Goal: Navigation & Orientation: Find specific page/section

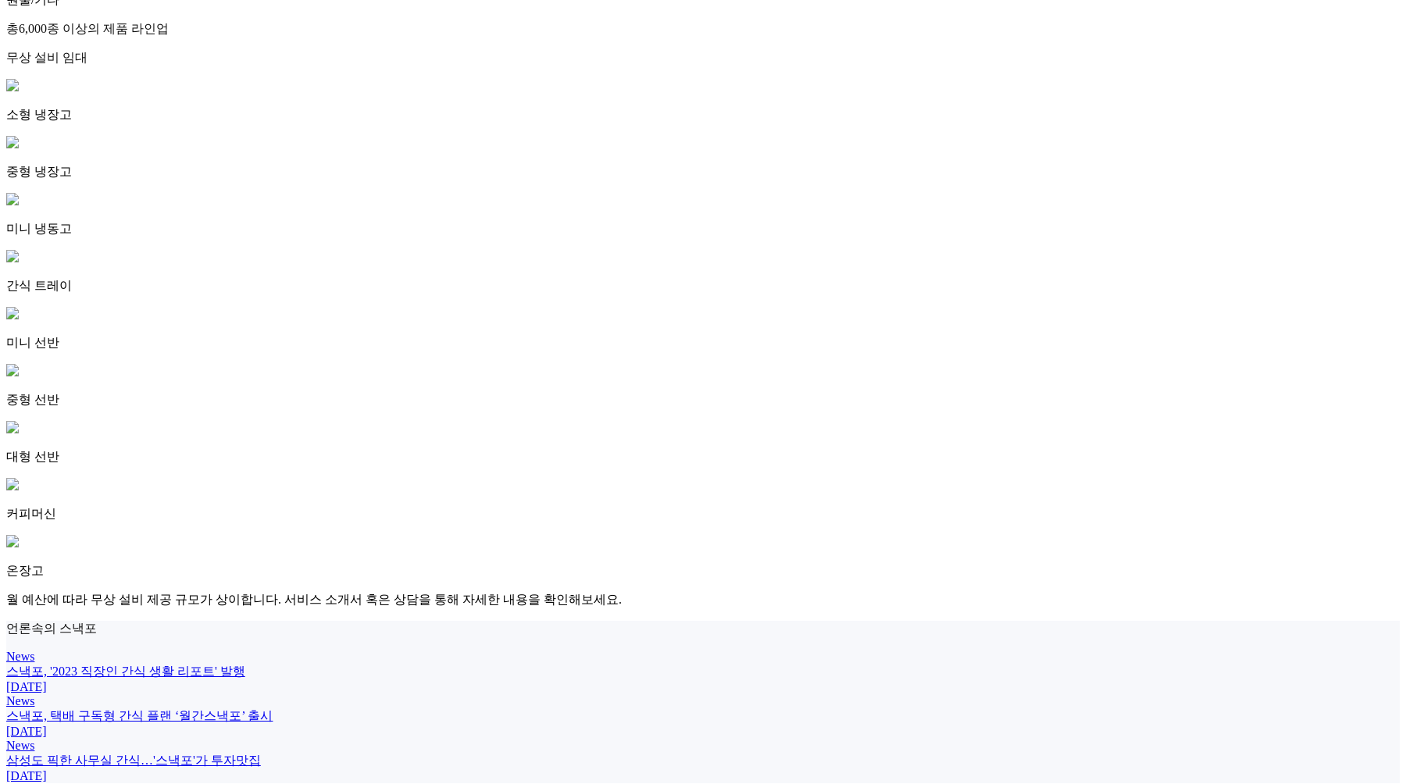
scroll to position [3739, 0]
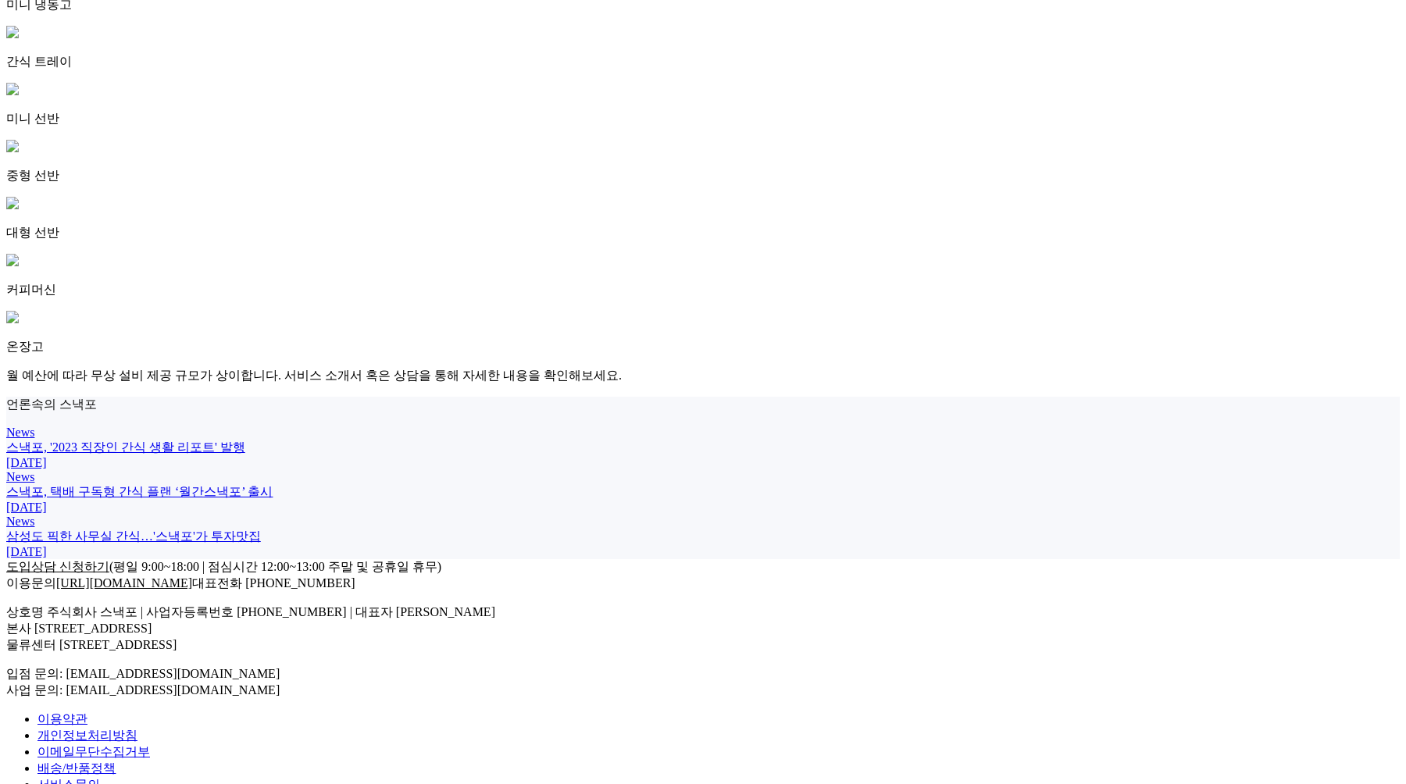
click at [280, 667] on span "입점 문의: md@snackfor.com 사업 문의: biz@snackfor.com" at bounding box center [142, 682] width 273 height 30
click at [280, 667] on span "입점 문의: [EMAIL_ADDRESS][DOMAIN_NAME] 사업 문의: [EMAIL_ADDRESS][DOMAIN_NAME]" at bounding box center [142, 682] width 273 height 30
drag, startPoint x: 1184, startPoint y: 582, endPoint x: 1327, endPoint y: 598, distance: 144.6
click at [1327, 598] on div "도입상담 신청하기 (평일 9:00~18:00 | 점심시간 12:00~13:00 주말 및 공휴일 휴무) 이용문의 http://snackfor.c…" at bounding box center [702, 692] width 1393 height 267
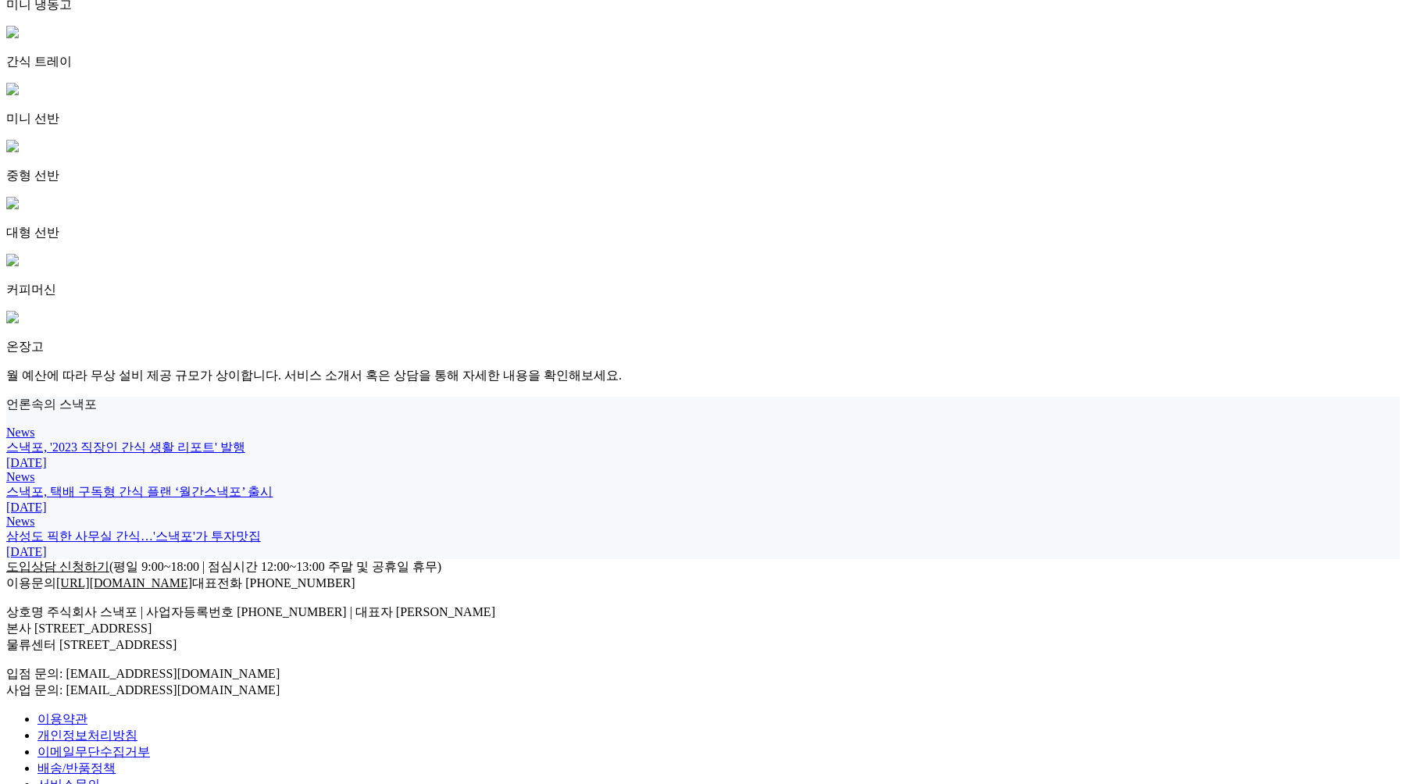
click at [1327, 598] on div "도입상담 신청하기 (평일 9:00~18:00 | 점심시간 12:00~13:00 주말 및 공휴일 휴무) 이용문의 http://snackfor.c…" at bounding box center [702, 692] width 1393 height 267
drag, startPoint x: 1199, startPoint y: 577, endPoint x: 1324, endPoint y: 583, distance: 125.8
click at [1324, 583] on div "도입상담 신청하기 (평일 9:00~18:00 | 점심시간 12:00~13:00 주말 및 공휴일 휴무) 이용문의 http://snackfor.c…" at bounding box center [702, 629] width 1393 height 140
click at [109, 573] on link "도입상담 신청하기" at bounding box center [57, 566] width 103 height 13
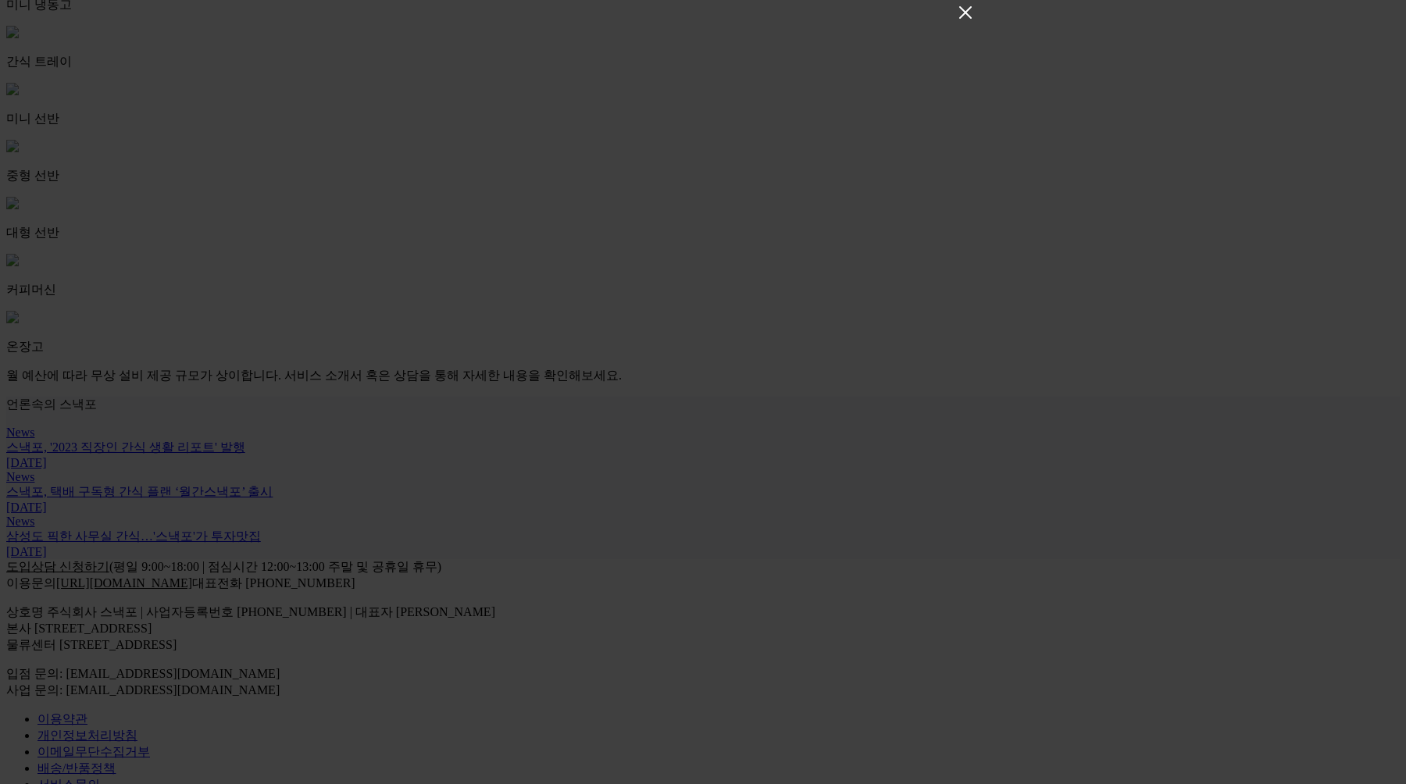
click at [965, 13] on icon "Close" at bounding box center [965, 12] width 19 height 19
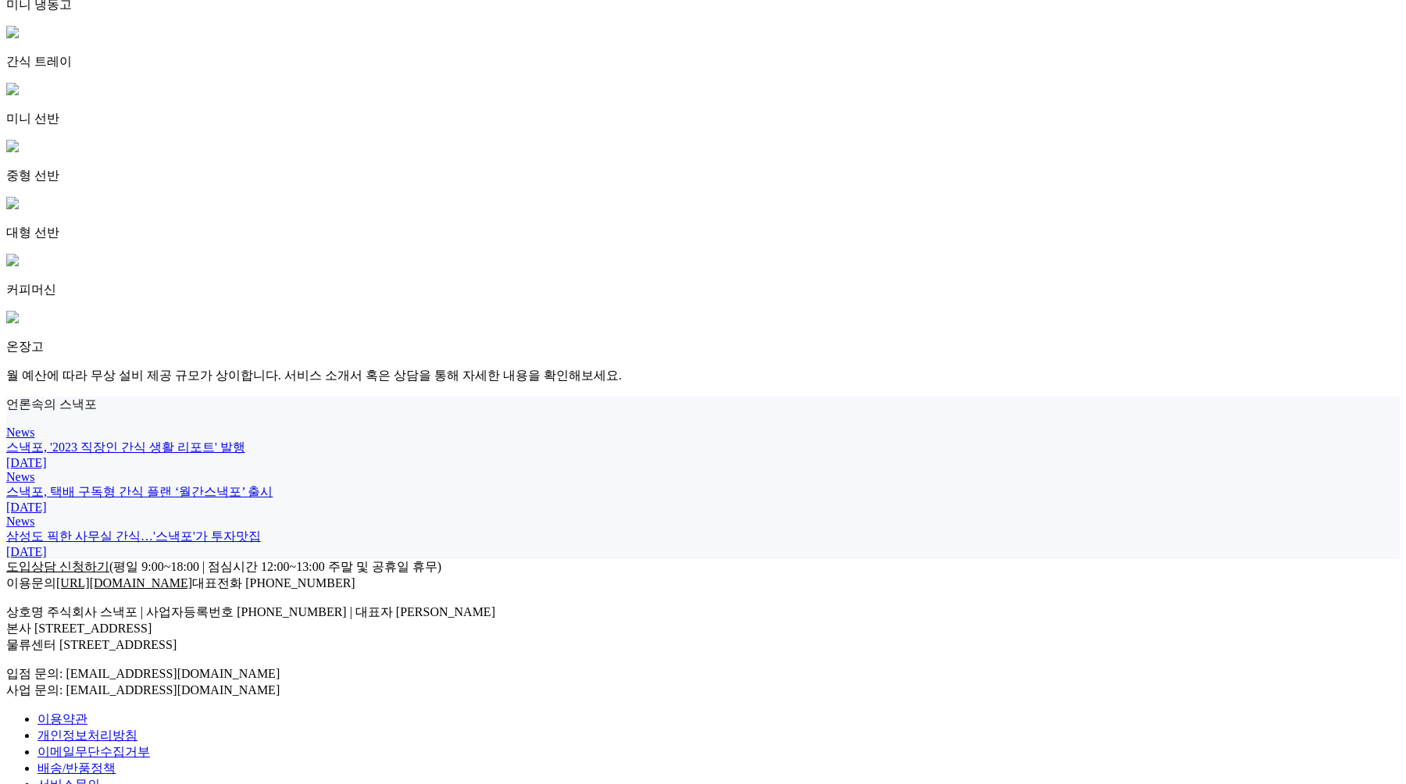
click at [731, 457] on div "News 스낵포, '2023 직장인 간식 생활 리포트' 발행 2023-03-28 News 스낵포, 택배 구독형 간식 플랜 ‘월간스낵포’ 출시 …" at bounding box center [702, 493] width 1393 height 134
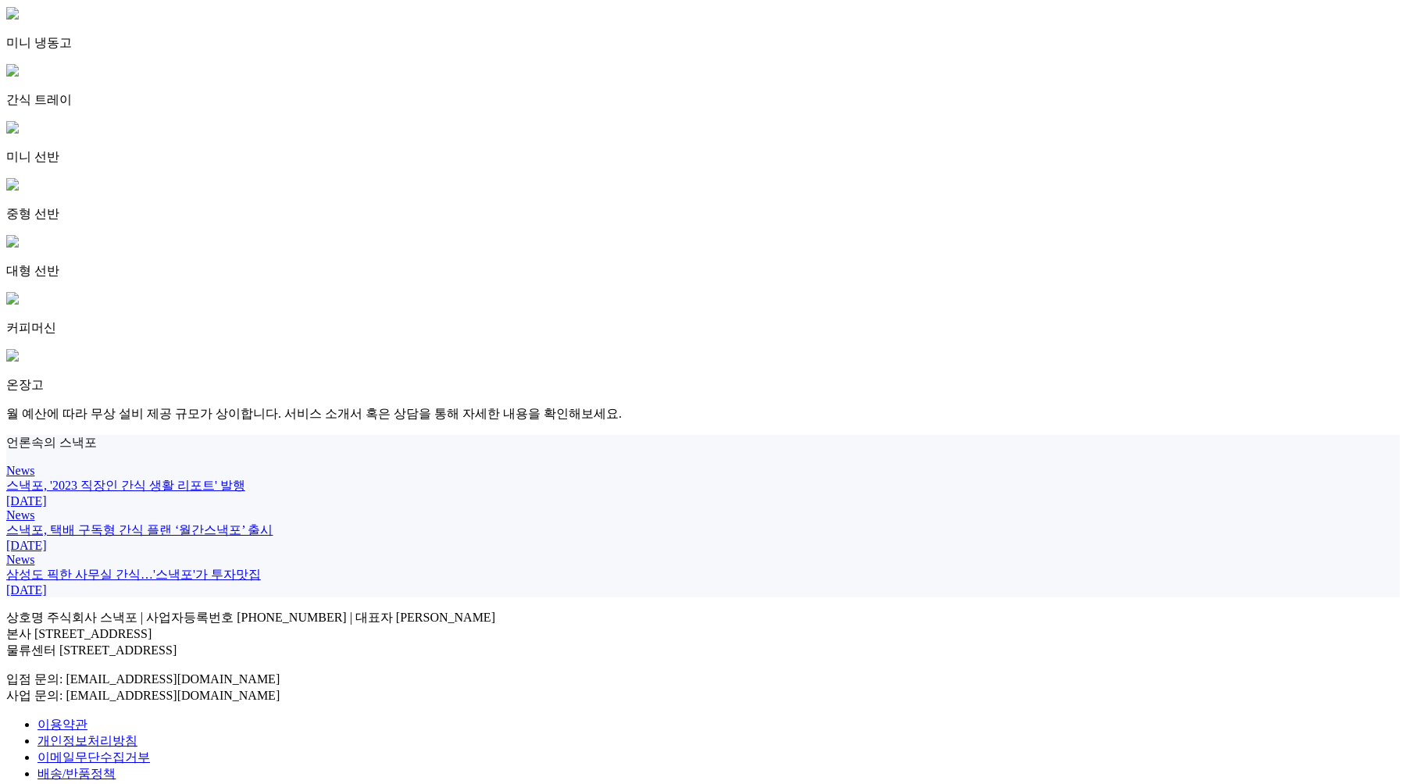
click at [365, 626] on p "상호명 주식회사 스낵포 | 사업자등록번호 [PHONE_NUMBER] | 대표자 [PERSON_NAME] 본사 [STREET_ADDRESS] 물…" at bounding box center [702, 634] width 1393 height 49
click at [268, 644] on p "상호명 주식회사 스낵포 | 사업자등록번호 752-87-00835 | 대표자 이웅희 본사 서울 강남구 테헤란로20길 27, 3층 303호 물류센…" at bounding box center [702, 634] width 1393 height 49
click at [223, 659] on p "상호명 주식회사 스낵포 | 사업자등록번호 752-87-00835 | 대표자 이웅희 본사 서울 강남구 테헤란로20길 27, 3층 303호 물류센…" at bounding box center [702, 634] width 1393 height 49
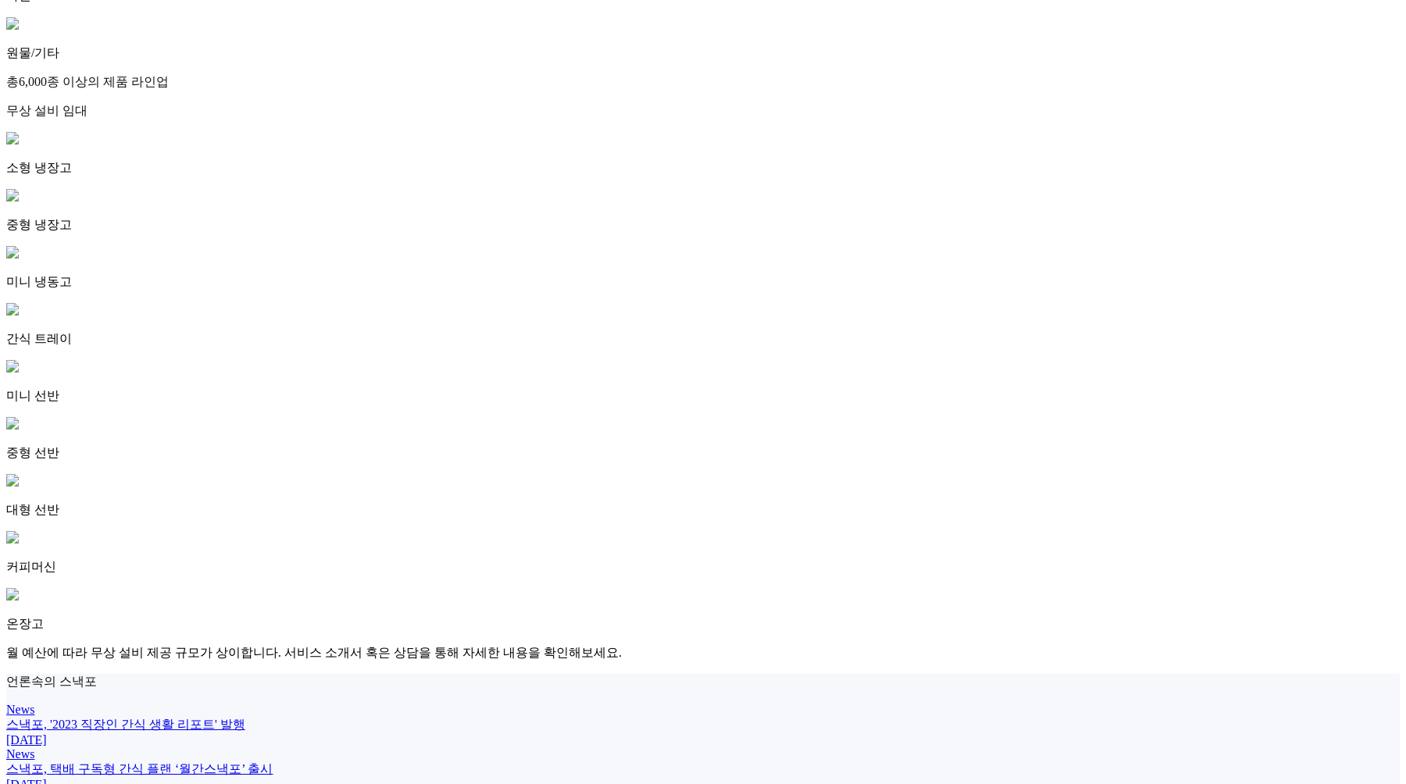
scroll to position [3700, 0]
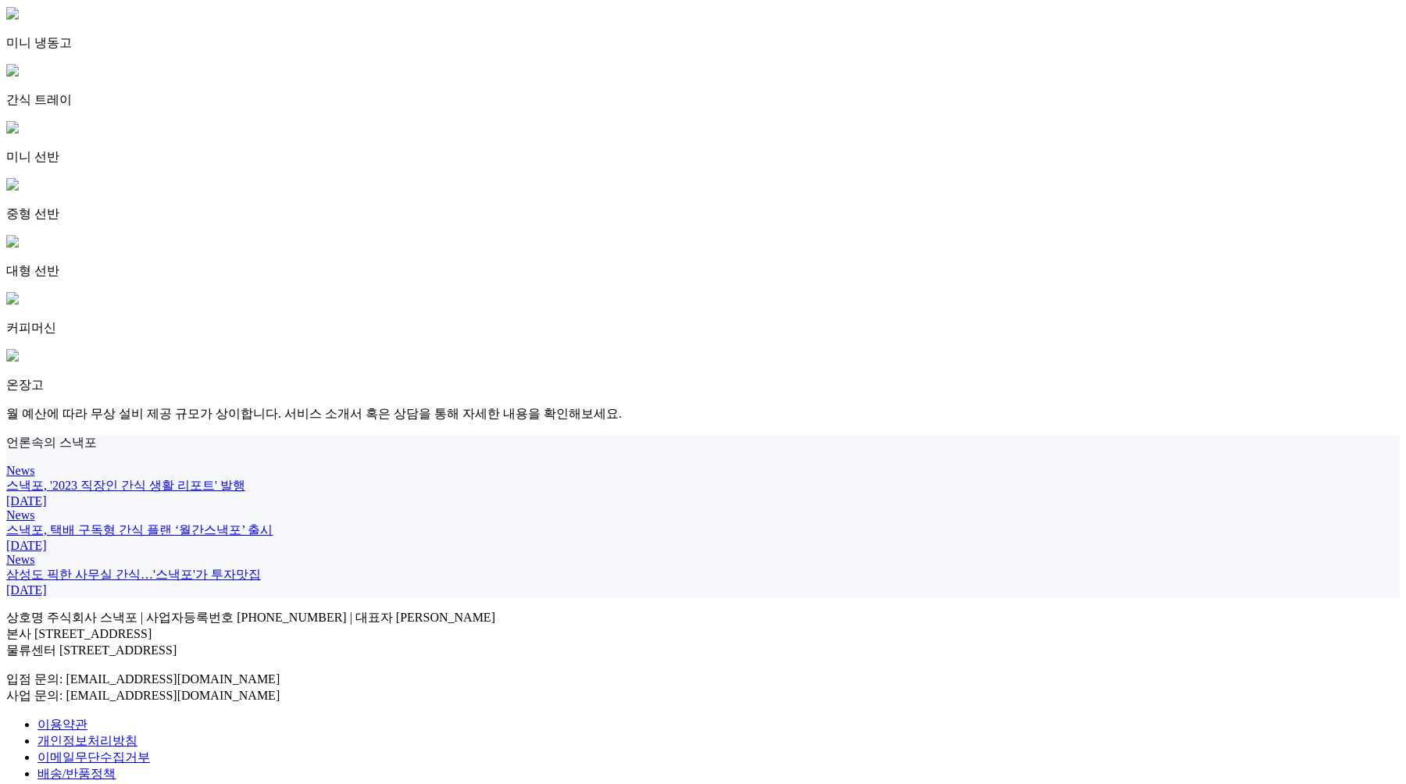
click at [280, 672] on span "입점 문의: md@snackfor.com 사업 문의: biz@snackfor.com" at bounding box center [142, 687] width 273 height 30
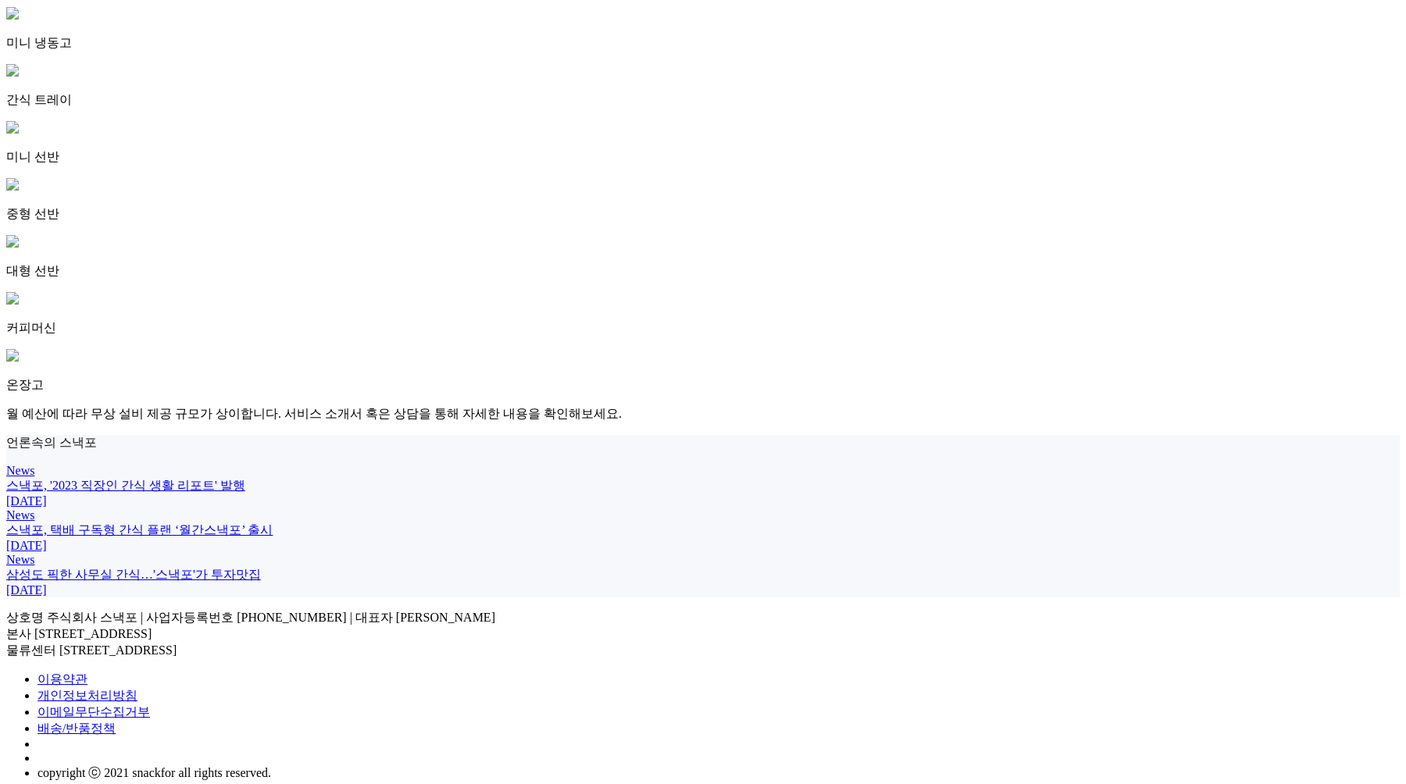
drag, startPoint x: 91, startPoint y: 627, endPoint x: 326, endPoint y: 667, distance: 238.4
click at [326, 659] on p "상호명 주식회사 스낵포 | 사업자등록번호 [PHONE_NUMBER] | 대표자 [PERSON_NAME] 본사 [STREET_ADDRESS] 물…" at bounding box center [702, 634] width 1393 height 49
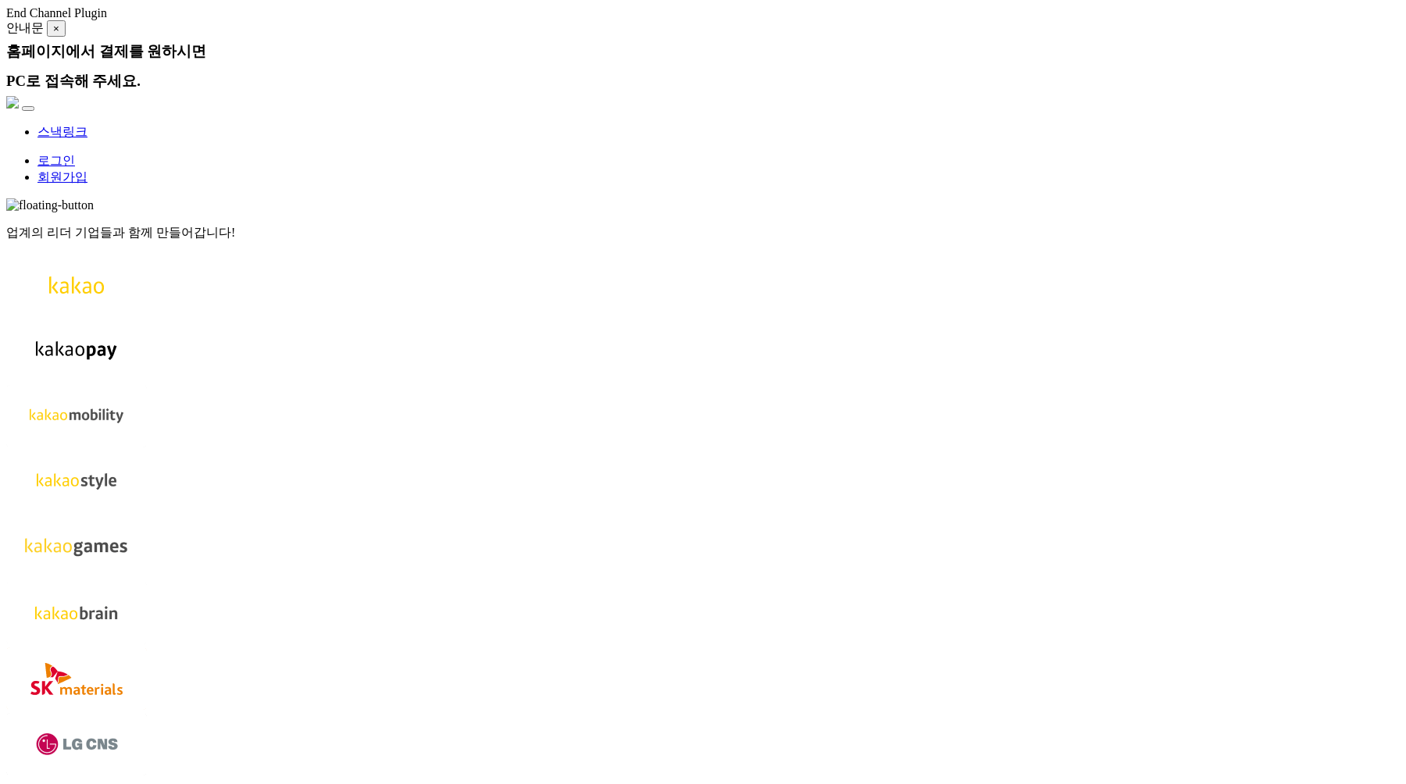
click at [19, 96] on img at bounding box center [12, 102] width 12 height 12
